Goal: Obtain resource: Obtain resource

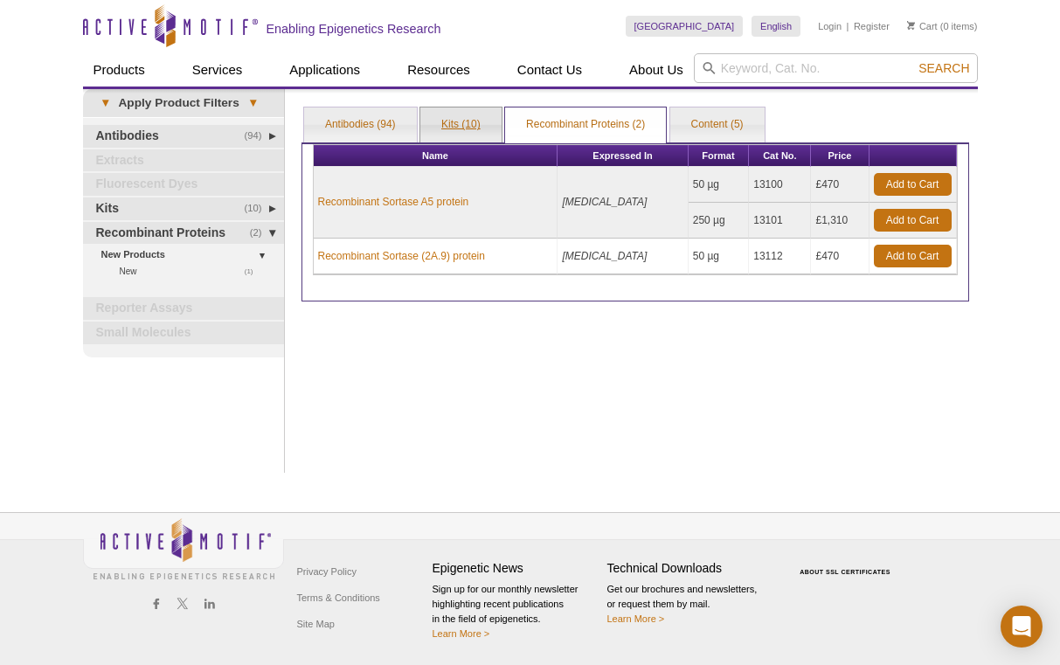
click at [453, 129] on link "Kits (10)" at bounding box center [460, 124] width 81 height 35
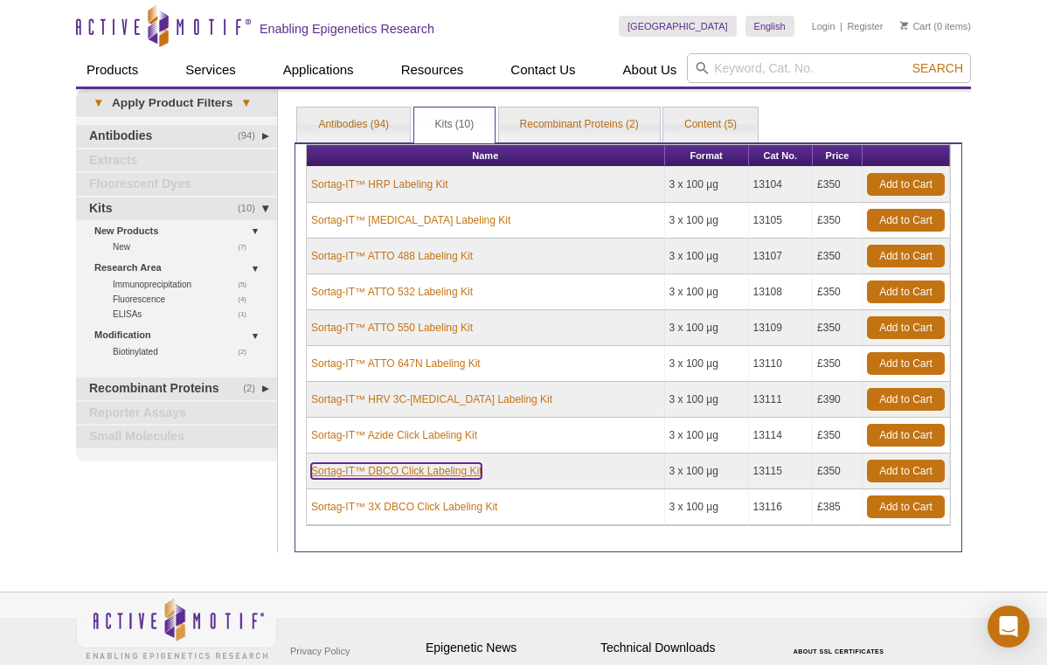
click at [415, 471] on link "Sortag-IT™ DBCO Click Labeling Kit" at bounding box center [396, 471] width 170 height 16
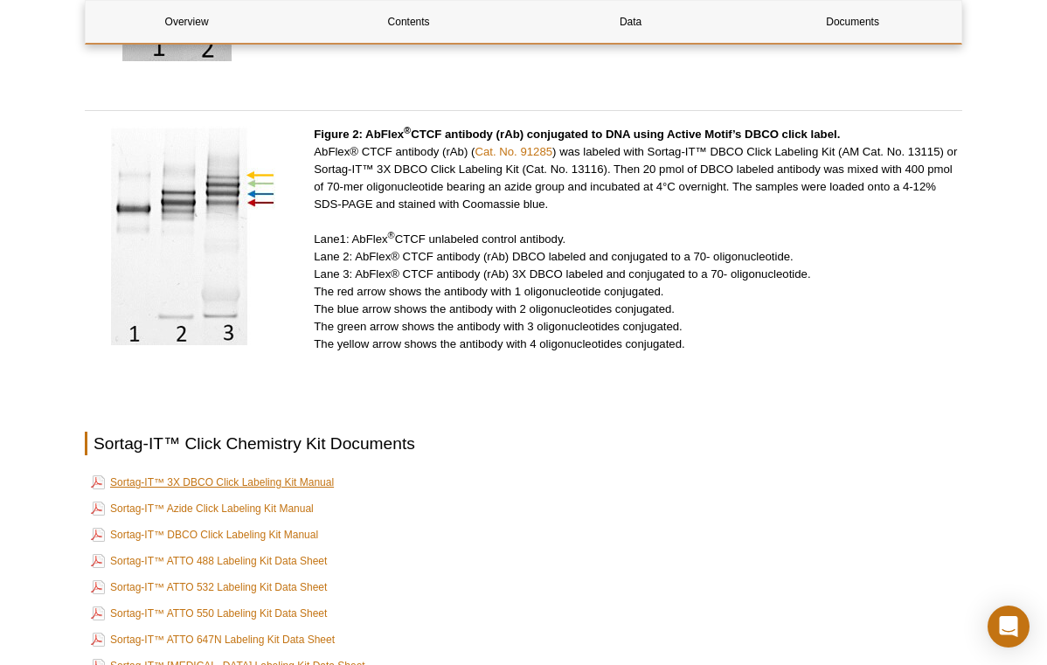
scroll to position [3151, 0]
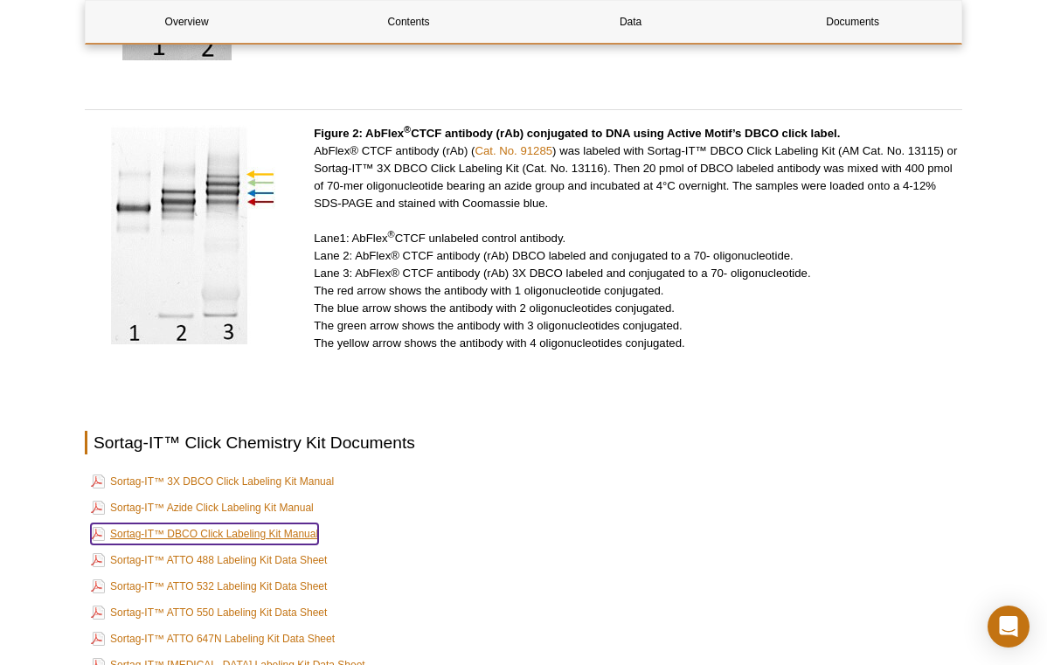
click at [257, 523] on link "Sortag-IT™ DBCO Click Labeling Kit Manual" at bounding box center [204, 533] width 227 height 21
